Goal: Task Accomplishment & Management: Use online tool/utility

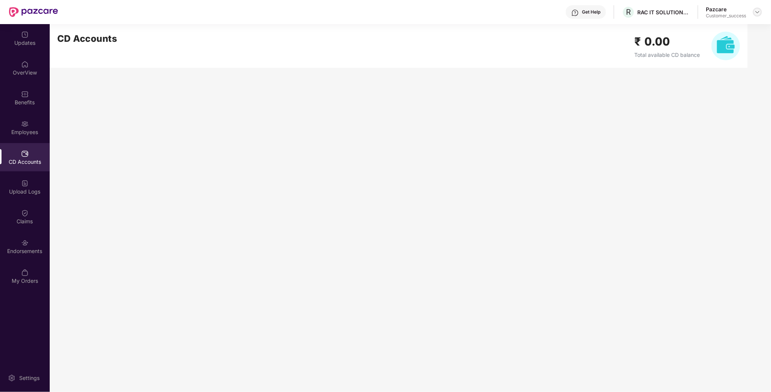
click at [757, 12] on img at bounding box center [757, 12] width 6 height 6
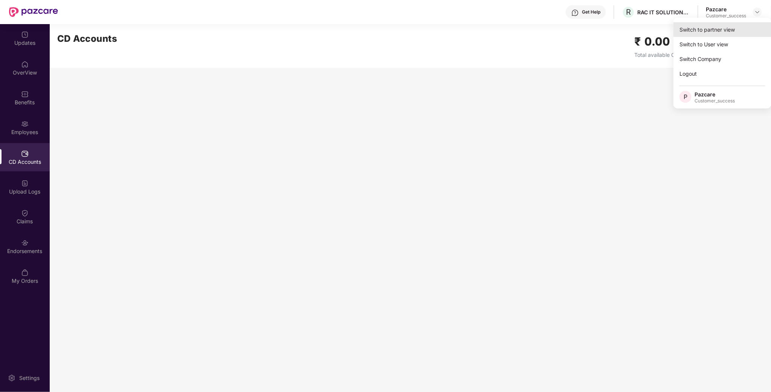
click at [693, 25] on div "Switch to partner view" at bounding box center [722, 29] width 98 height 15
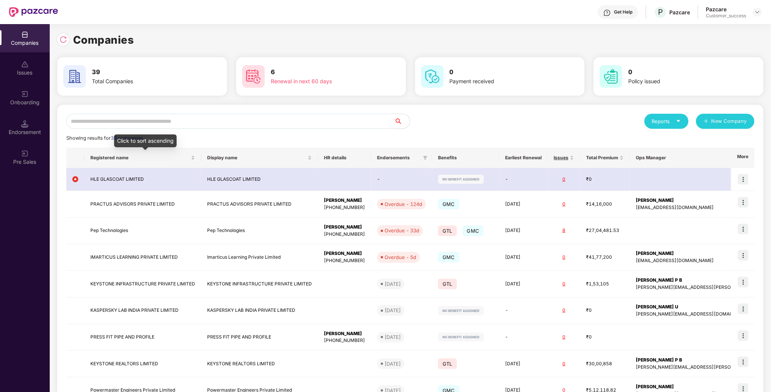
click at [130, 125] on input "text" at bounding box center [230, 121] width 328 height 15
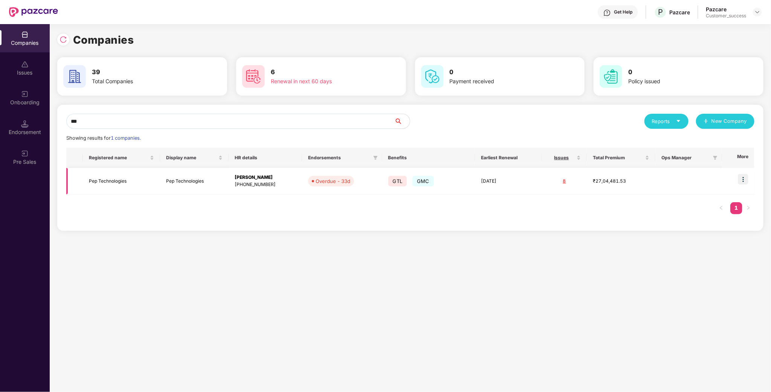
type input "***"
click at [746, 182] on img at bounding box center [743, 179] width 11 height 11
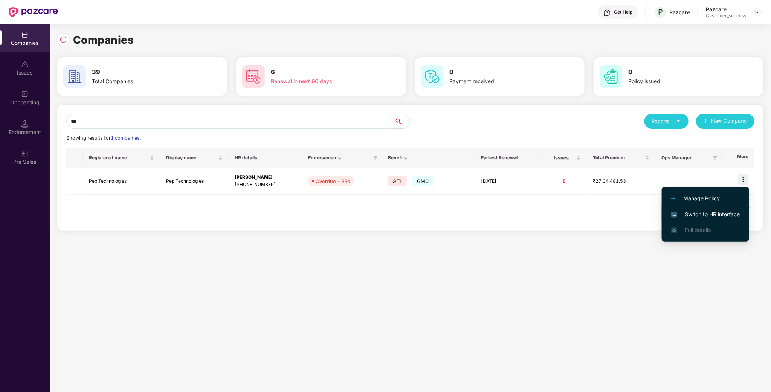
click at [703, 210] on span "Switch to HR interface" at bounding box center [705, 214] width 69 height 8
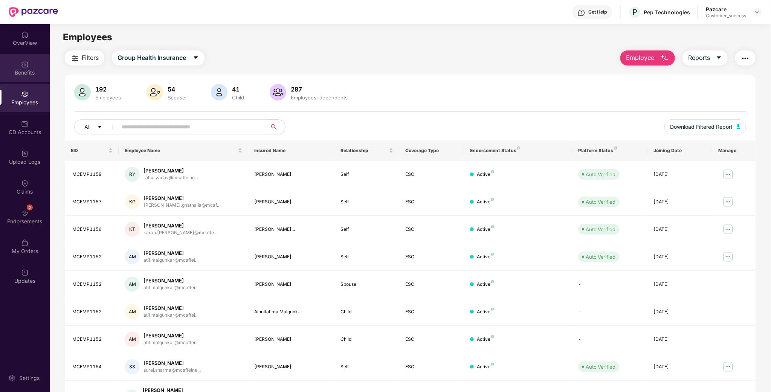
click at [40, 62] on div "Benefits" at bounding box center [25, 68] width 50 height 28
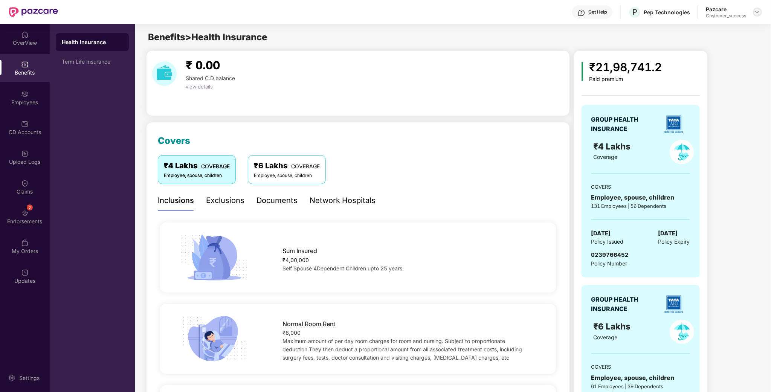
click at [757, 10] on img at bounding box center [757, 12] width 6 height 6
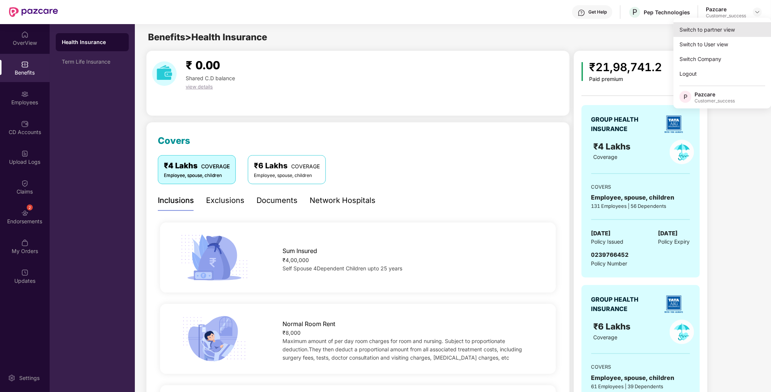
click at [715, 35] on div "Switch to partner view" at bounding box center [722, 29] width 98 height 15
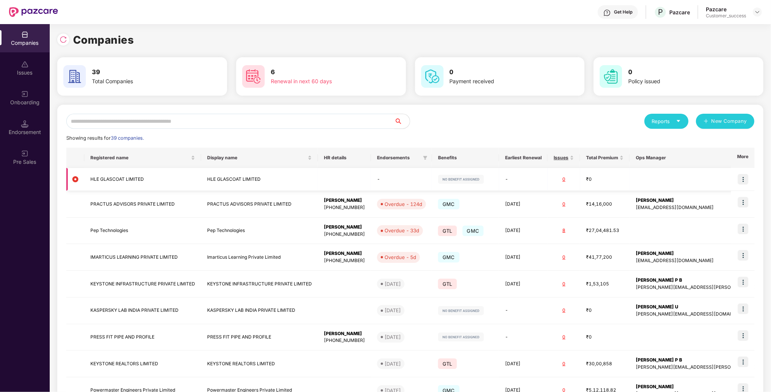
click at [745, 177] on img at bounding box center [743, 179] width 11 height 11
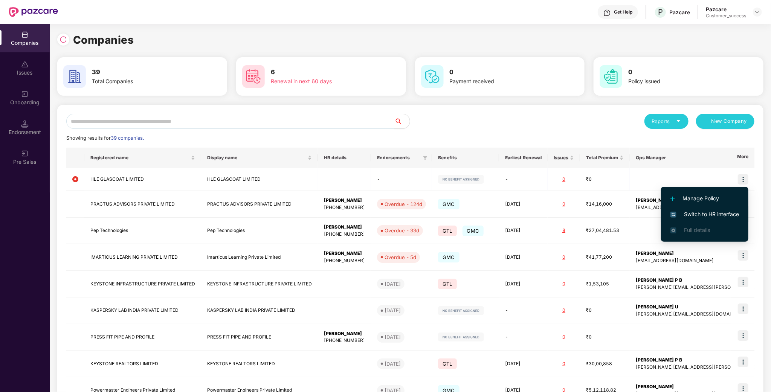
click at [723, 214] on span "Switch to HR interface" at bounding box center [704, 214] width 69 height 8
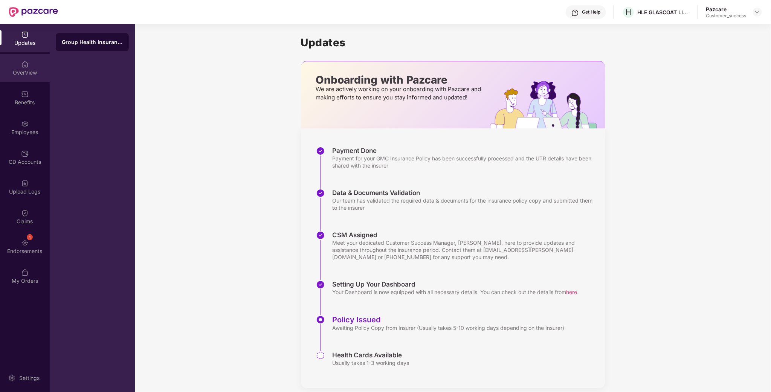
click at [24, 80] on div "OverView" at bounding box center [25, 68] width 50 height 28
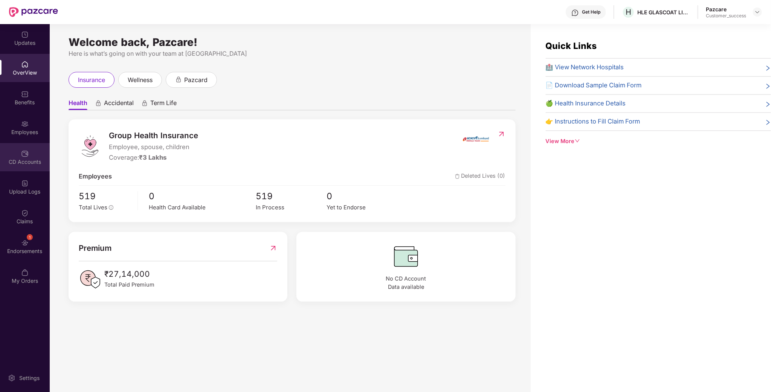
click at [39, 161] on div "CD Accounts" at bounding box center [25, 162] width 50 height 8
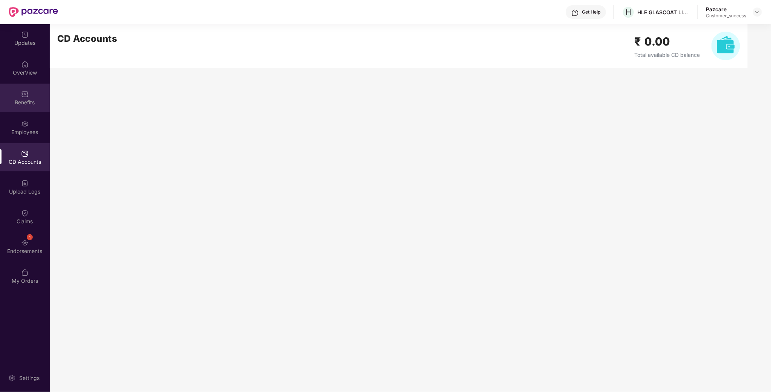
click at [16, 97] on div "Benefits" at bounding box center [25, 98] width 50 height 28
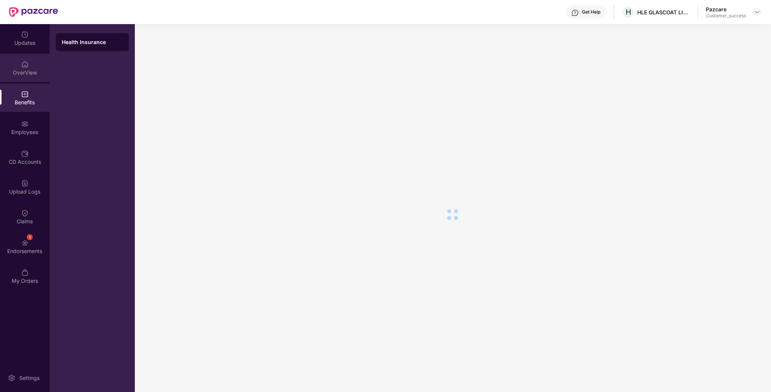
click at [31, 72] on div "OverView" at bounding box center [25, 73] width 50 height 8
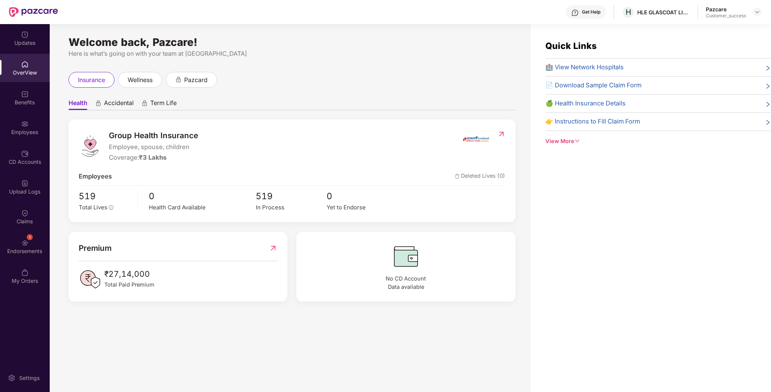
click at [596, 85] on span "📄 Download Sample Claim Form" at bounding box center [594, 86] width 96 height 10
